Goal: Information Seeking & Learning: Learn about a topic

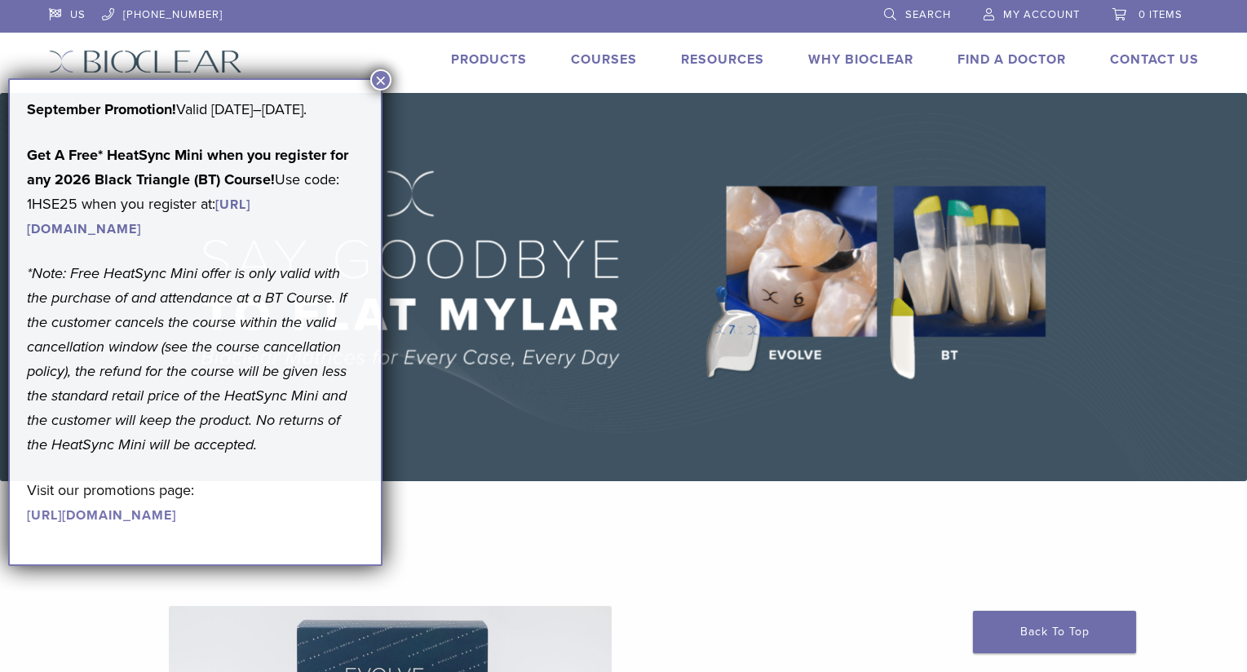
click at [916, 11] on span "Search" at bounding box center [928, 14] width 46 height 13
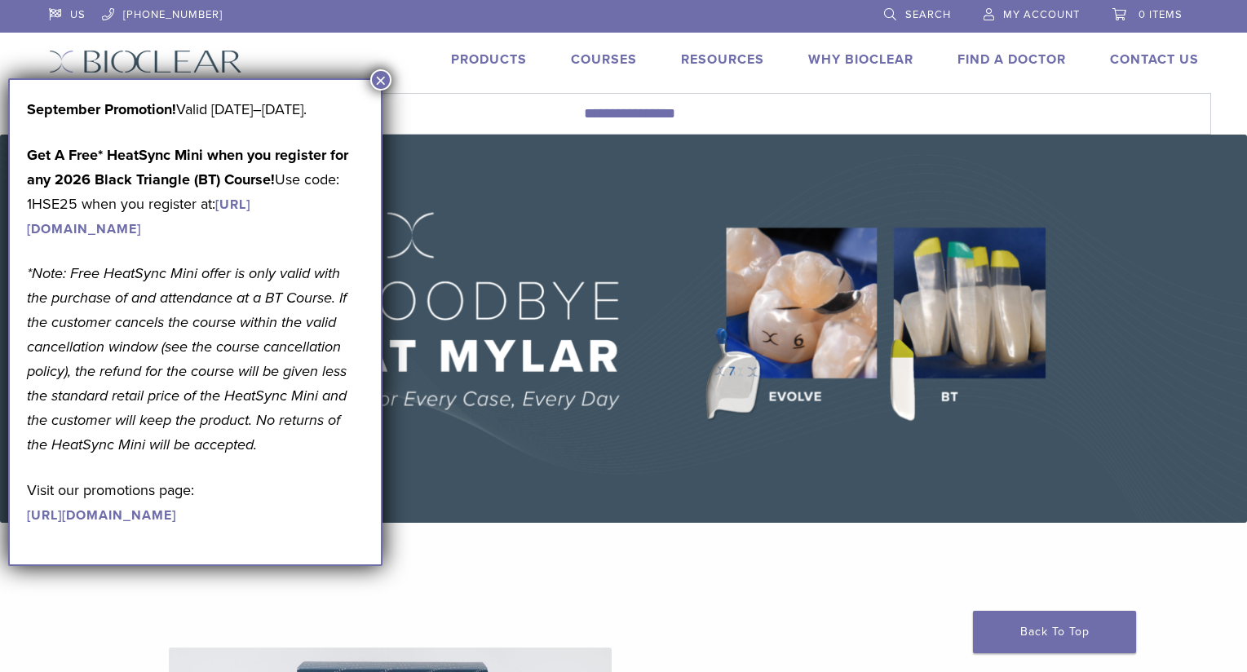
click at [381, 78] on button "×" at bounding box center [380, 79] width 21 height 21
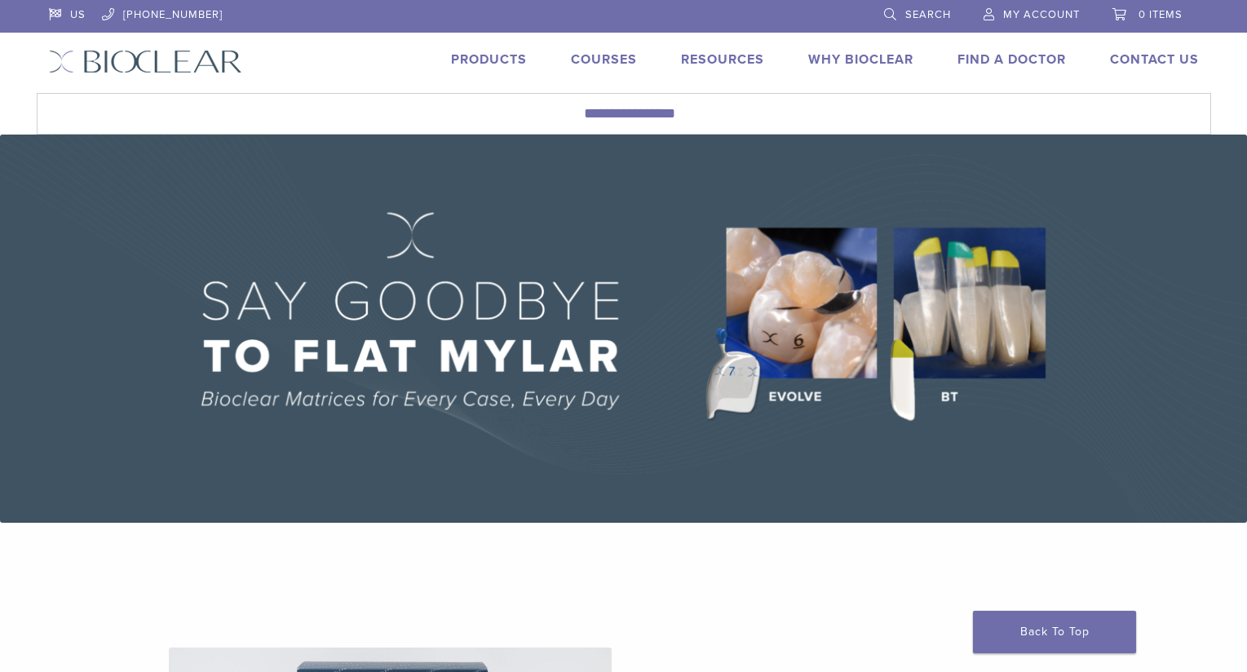
click at [894, 11] on link "Search" at bounding box center [917, 12] width 67 height 24
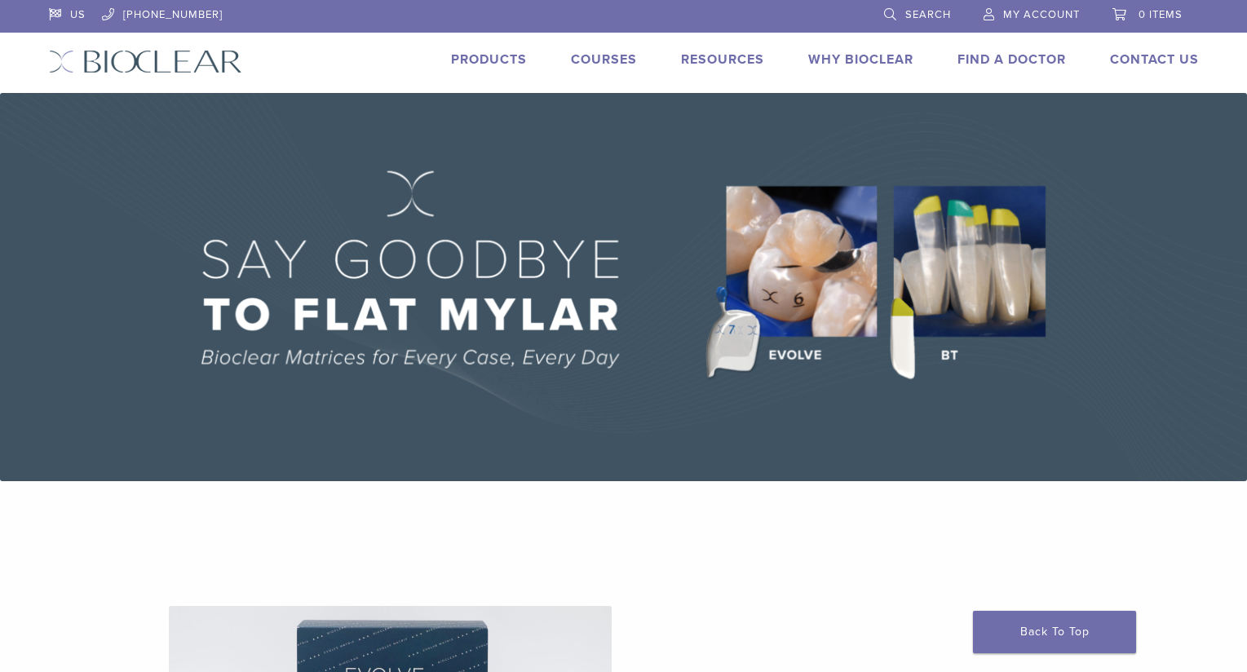
click at [928, 14] on span "Search" at bounding box center [928, 14] width 46 height 13
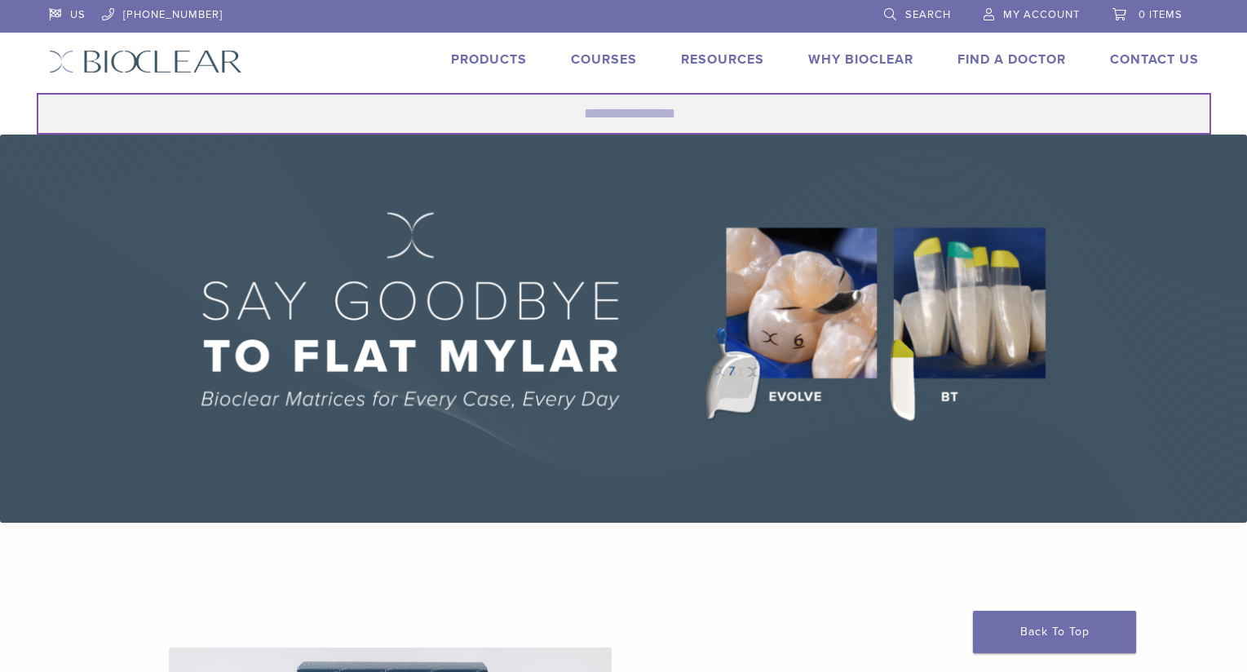
click at [647, 113] on input "Search for:" at bounding box center [624, 114] width 1174 height 42
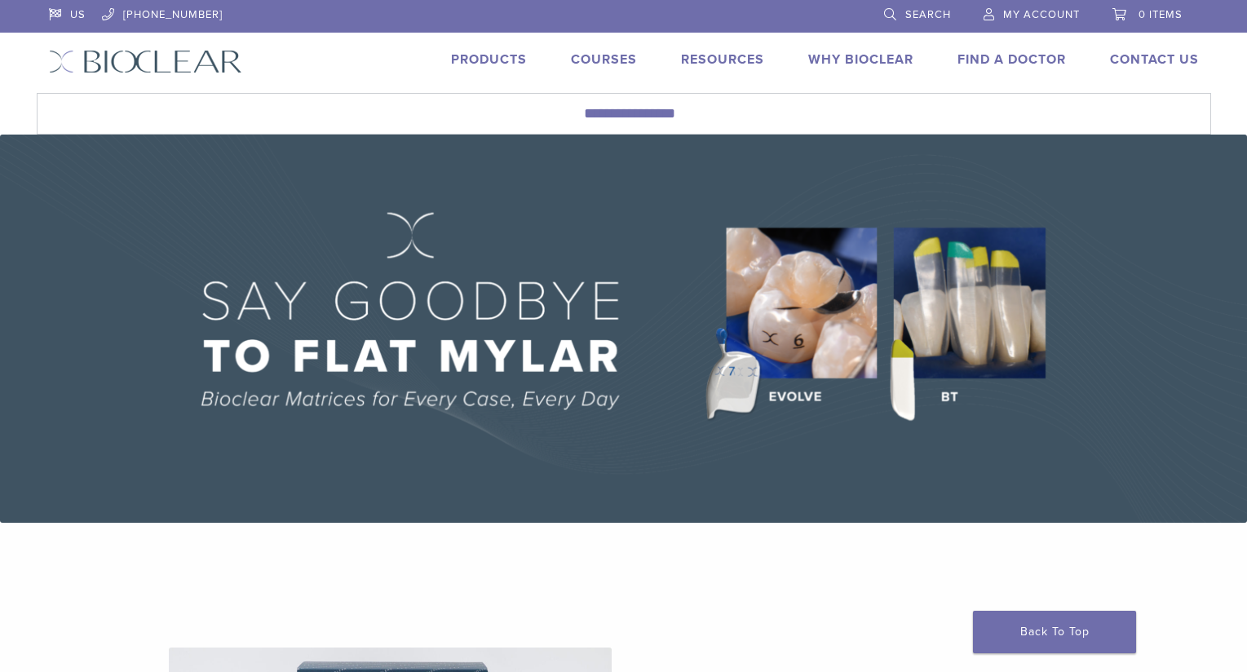
click at [620, 61] on link "Courses" at bounding box center [604, 59] width 66 height 16
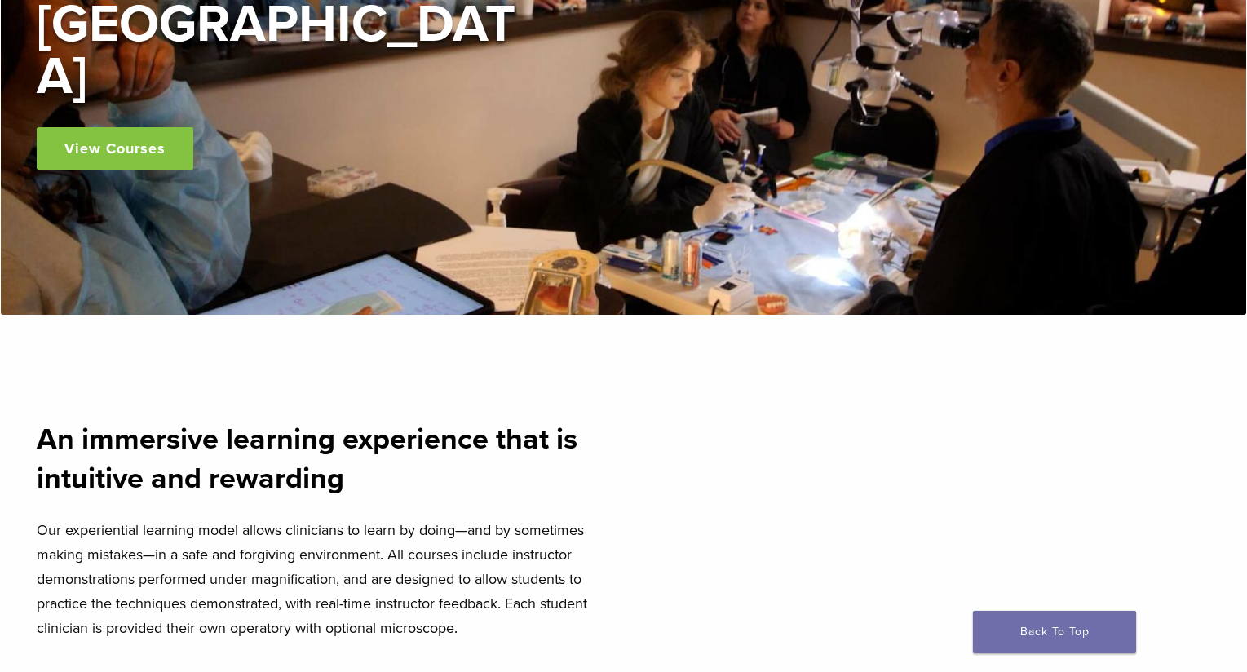
scroll to position [301, 0]
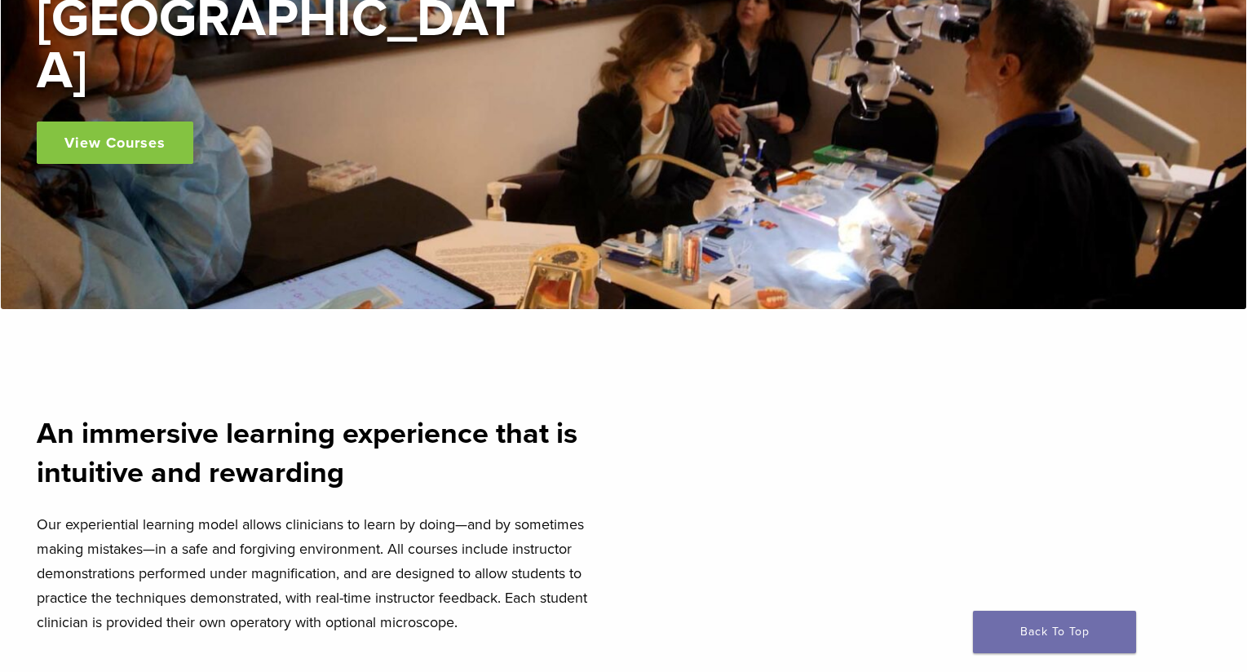
drag, startPoint x: 106, startPoint y: 120, endPoint x: 128, endPoint y: 118, distance: 22.1
click at [106, 121] on link "View Courses" at bounding box center [115, 142] width 157 height 42
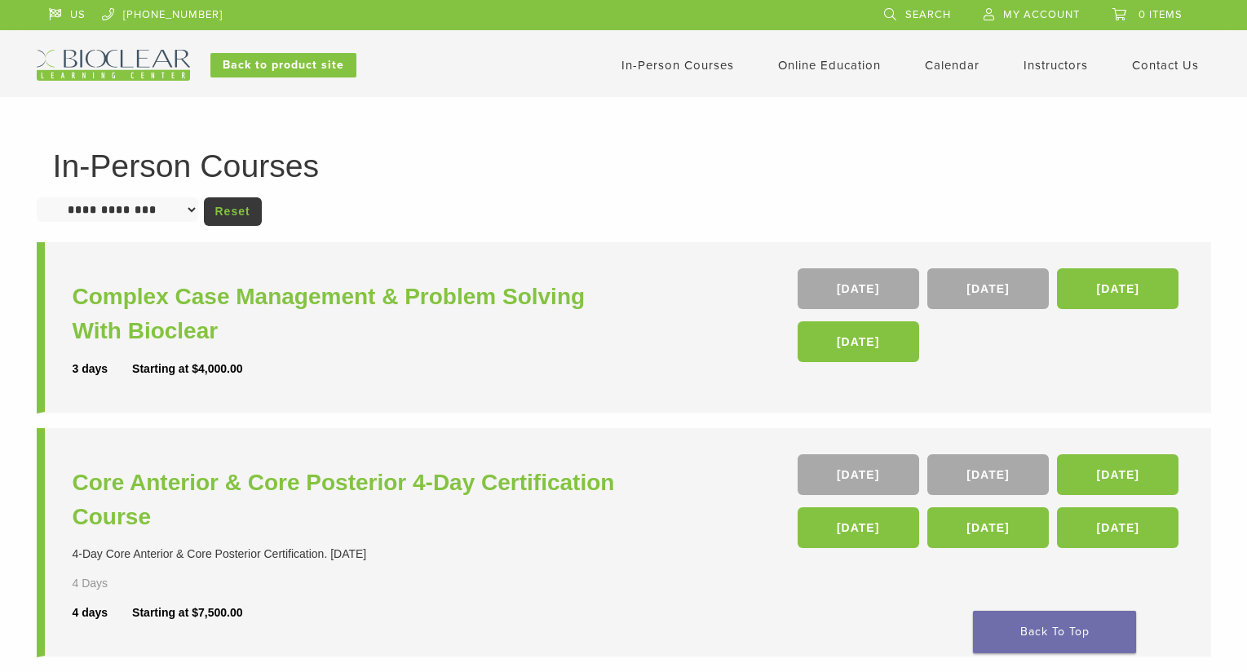
click at [890, 11] on link "Search" at bounding box center [917, 12] width 67 height 24
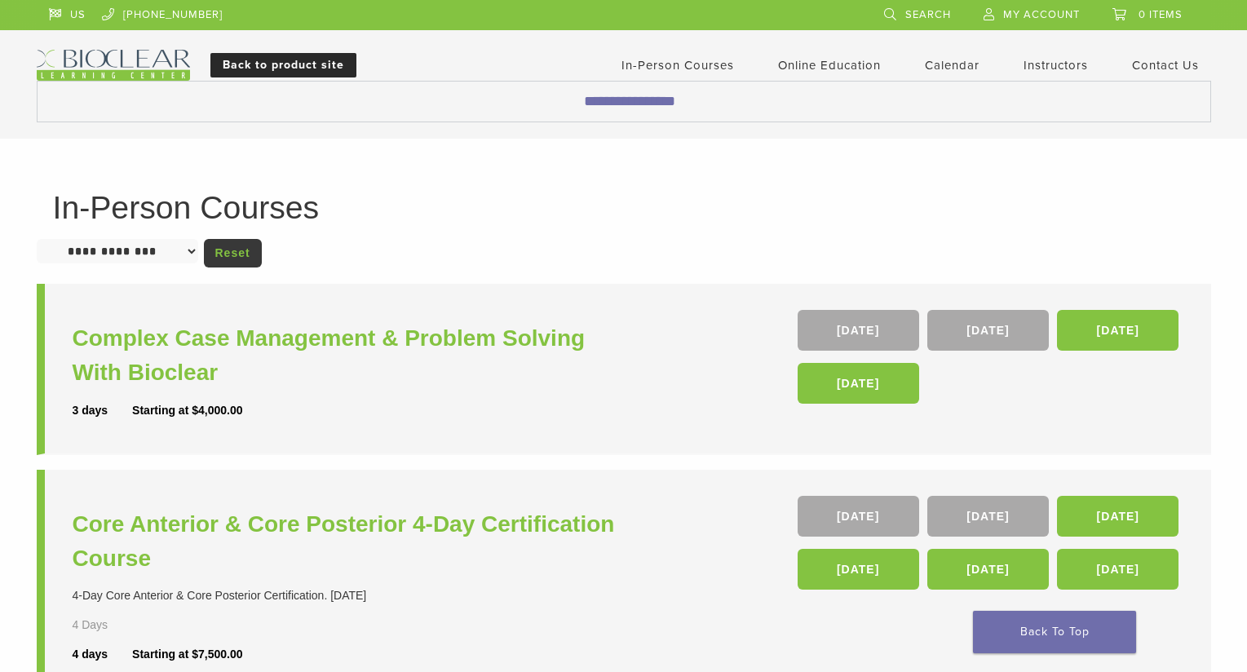
click at [282, 69] on link "Back to product site" at bounding box center [283, 65] width 146 height 24
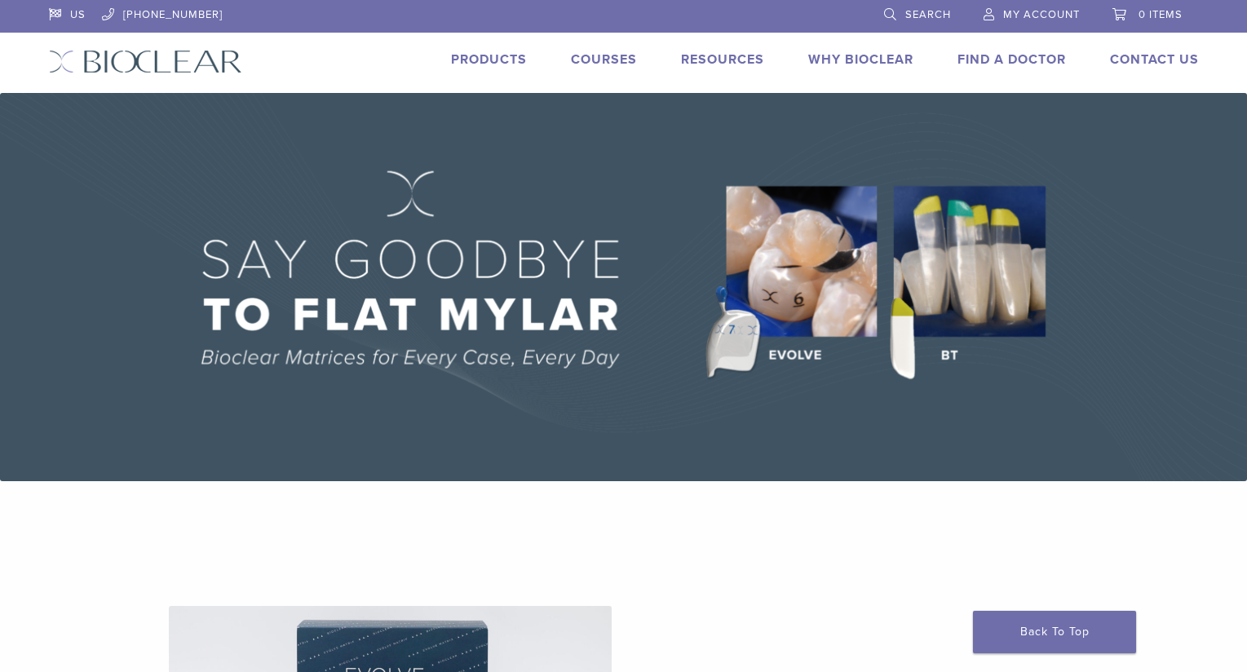
click at [890, 11] on link "Search" at bounding box center [917, 12] width 67 height 24
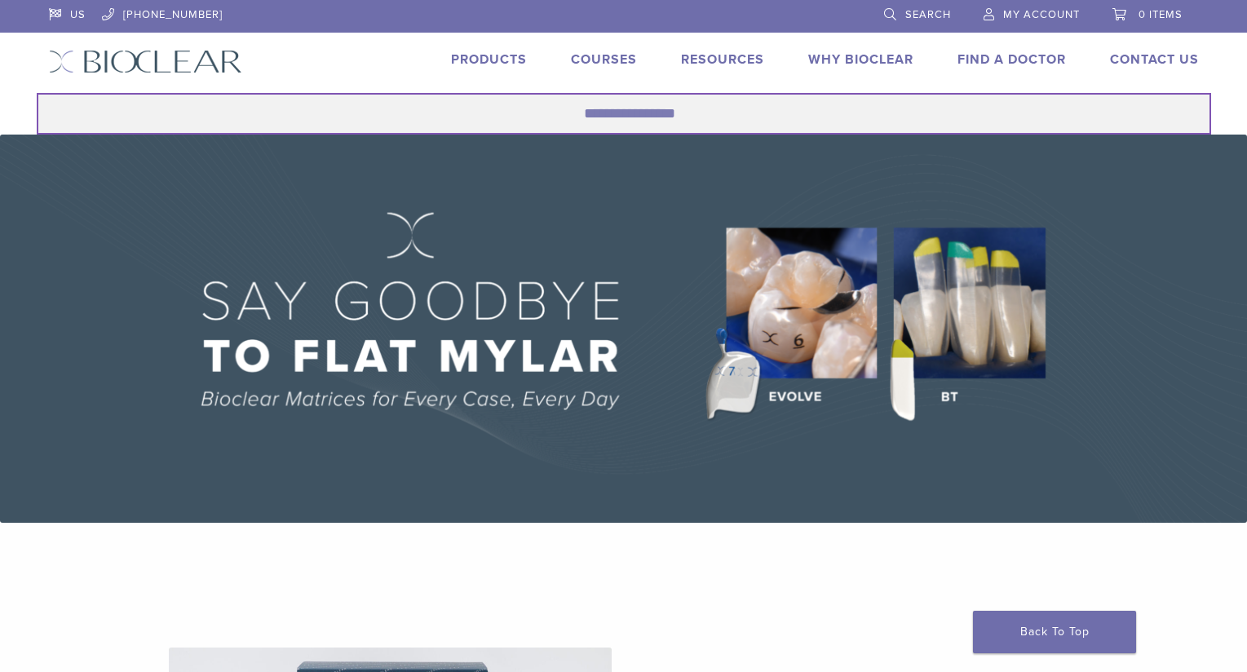
click at [576, 129] on input "Search for:" at bounding box center [624, 114] width 1174 height 42
type input "**********"
click at [36, 92] on button "Search" at bounding box center [36, 92] width 1 height 1
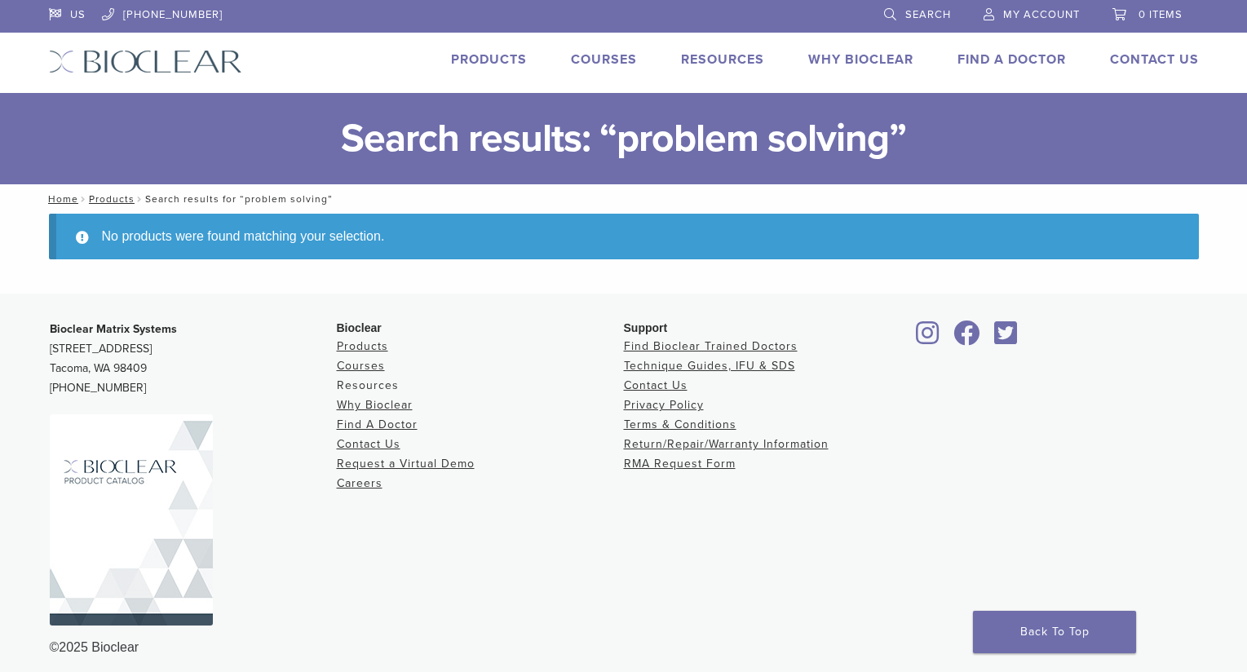
click at [363, 384] on link "Resources" at bounding box center [368, 385] width 62 height 14
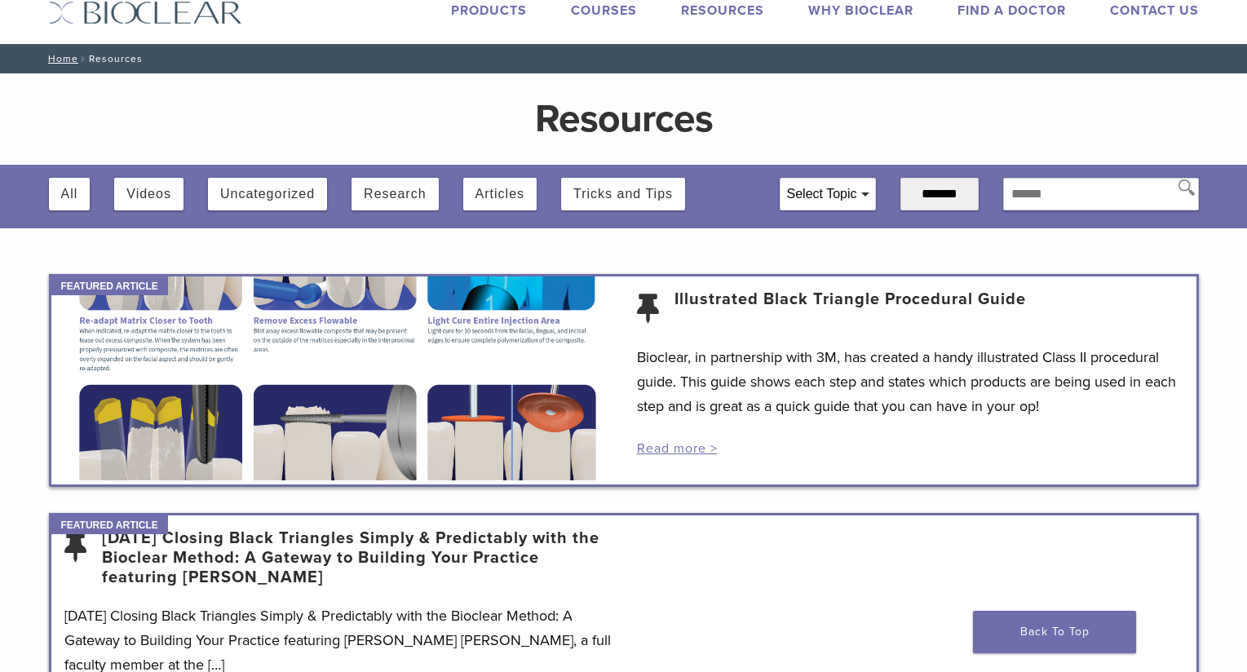
scroll to position [27, 0]
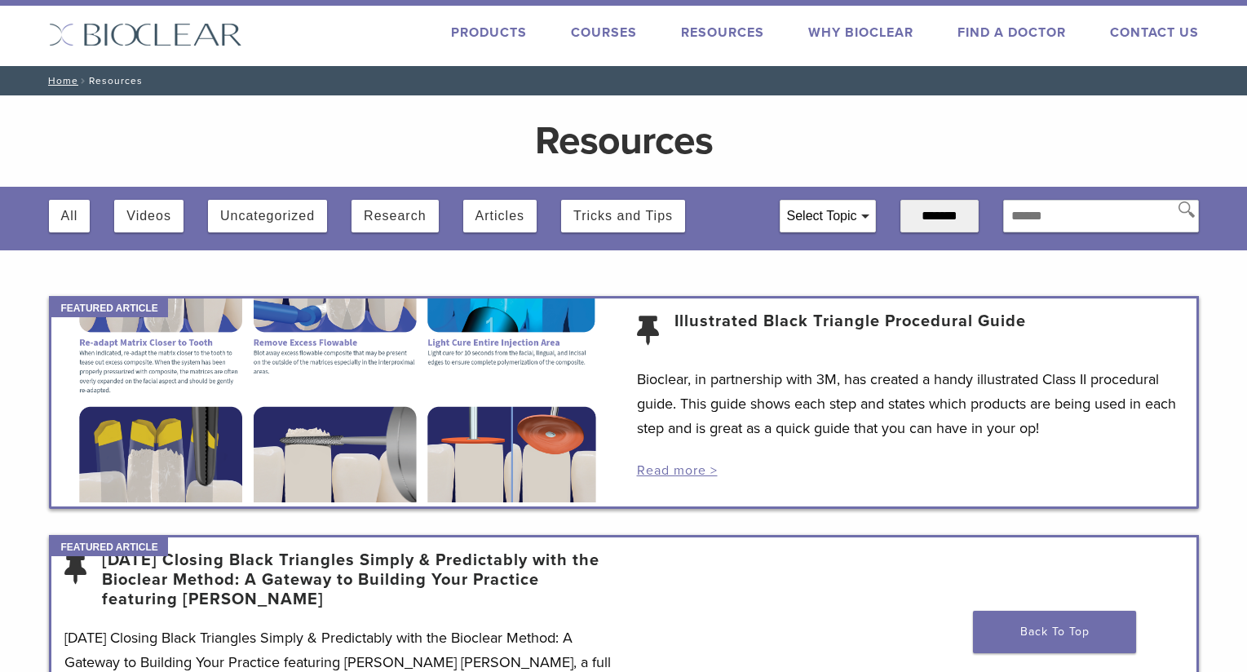
click at [475, 32] on link "Products" at bounding box center [489, 32] width 76 height 16
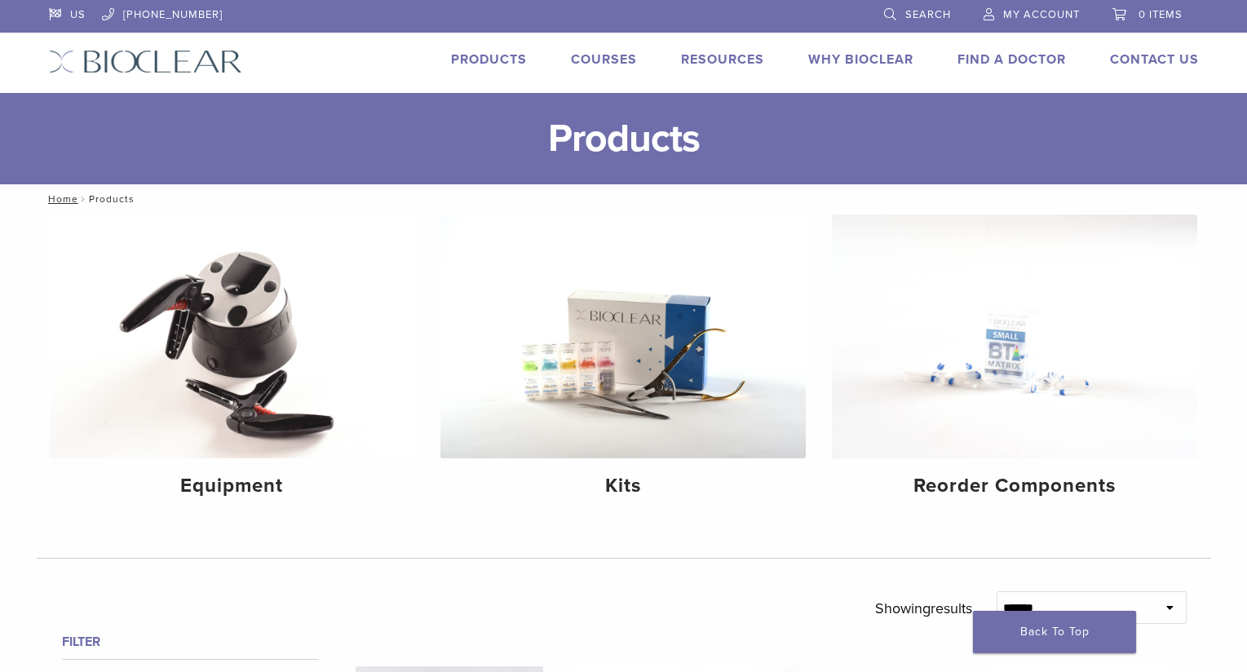
click at [890, 11] on link "Search" at bounding box center [917, 12] width 67 height 24
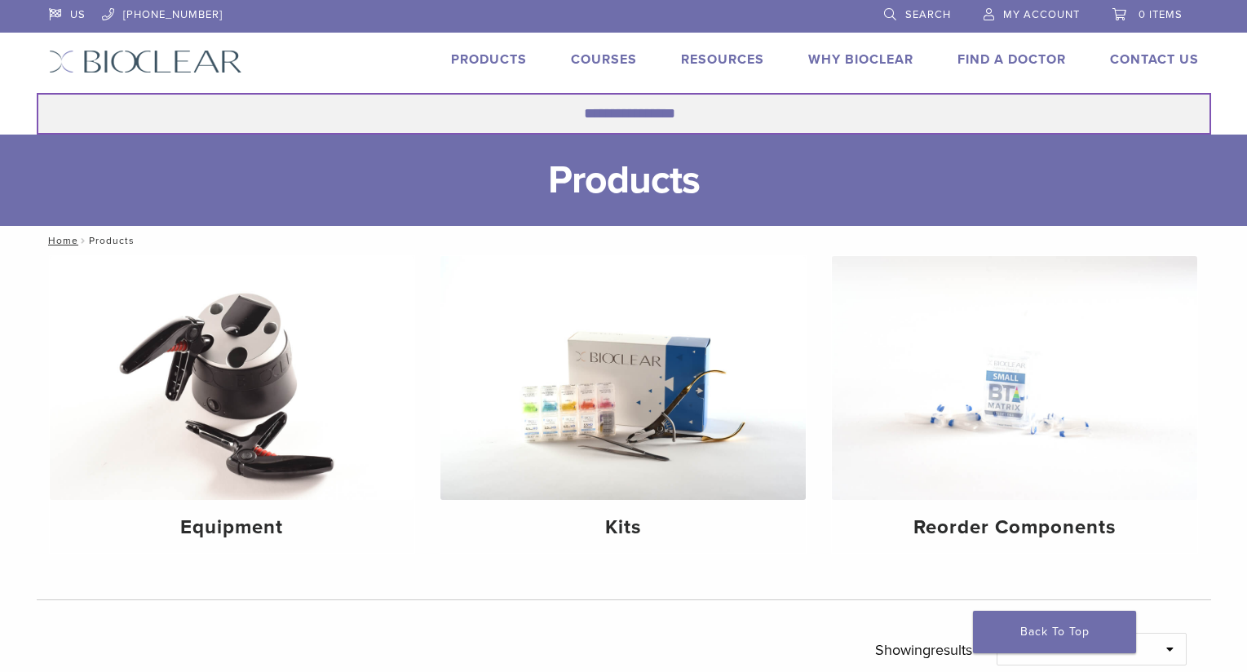
click at [714, 108] on input "Search for:" at bounding box center [624, 114] width 1174 height 42
type input "***"
click at [36, 92] on button "Search" at bounding box center [36, 92] width 1 height 1
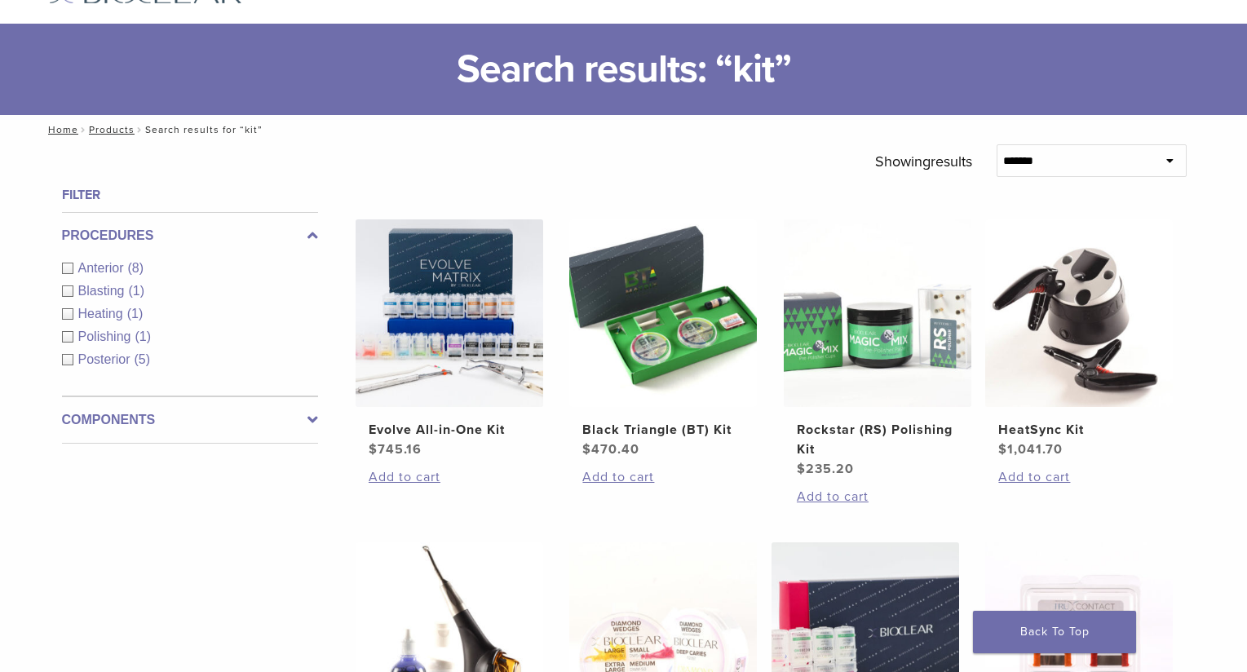
scroll to position [70, 0]
click at [313, 421] on icon at bounding box center [312, 419] width 11 height 20
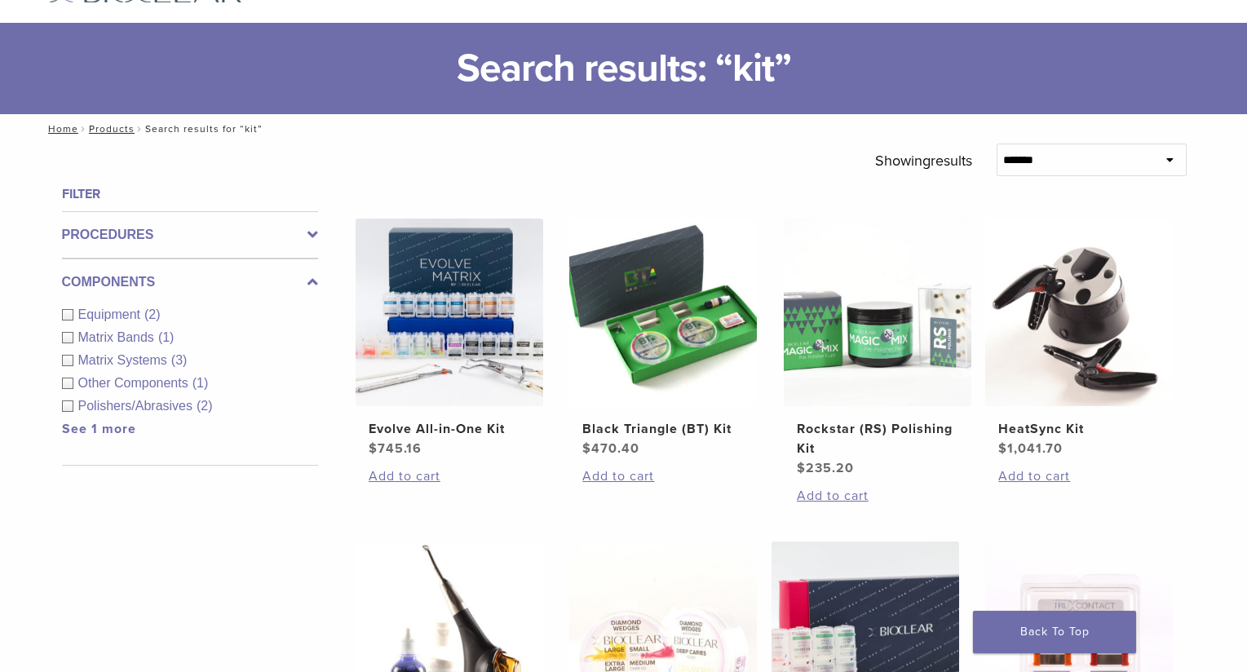
click at [311, 274] on icon at bounding box center [312, 282] width 11 height 20
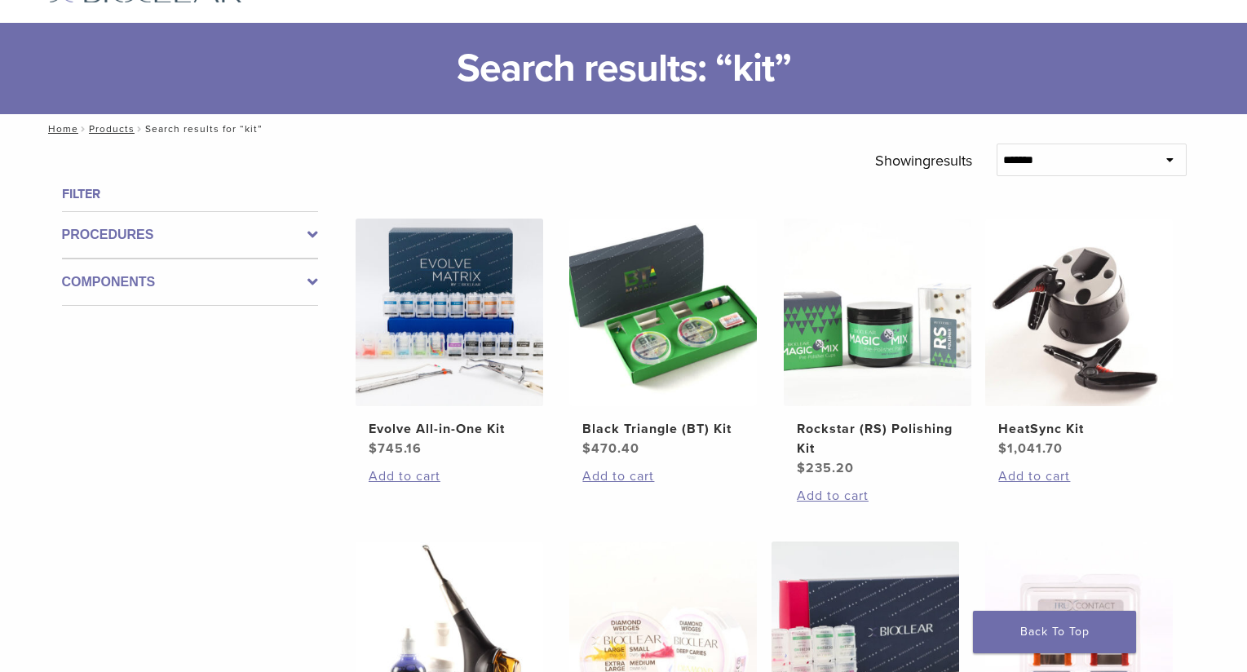
click at [314, 231] on icon at bounding box center [312, 235] width 11 height 20
